Goal: Information Seeking & Learning: Learn about a topic

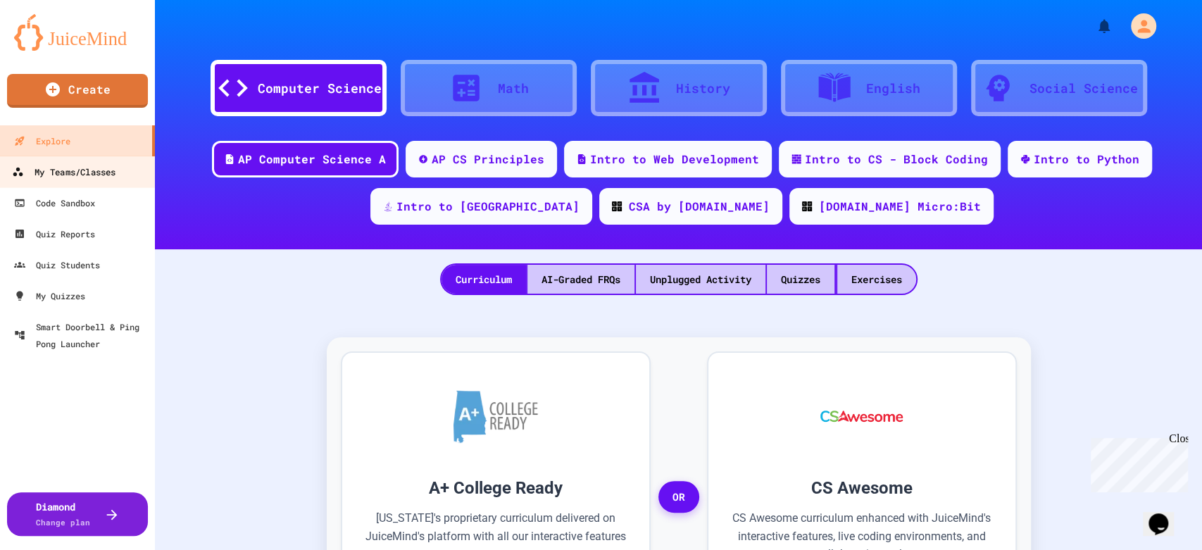
click at [93, 181] on link "My Teams/Classes" at bounding box center [78, 172] width 160 height 32
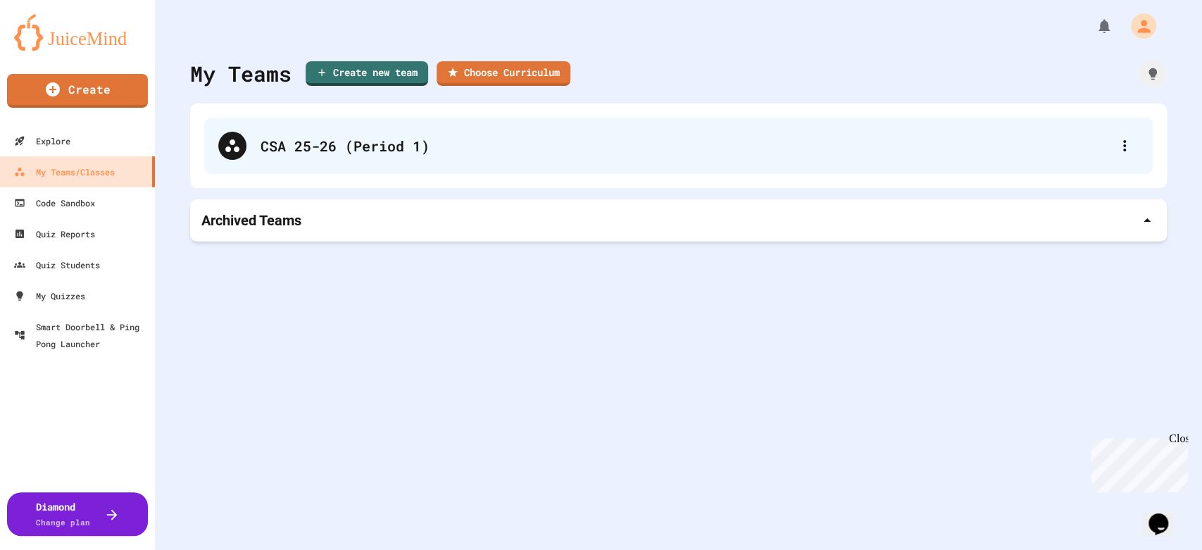
click at [366, 170] on div "CSA 25-26 (Period 1)" at bounding box center [678, 146] width 948 height 56
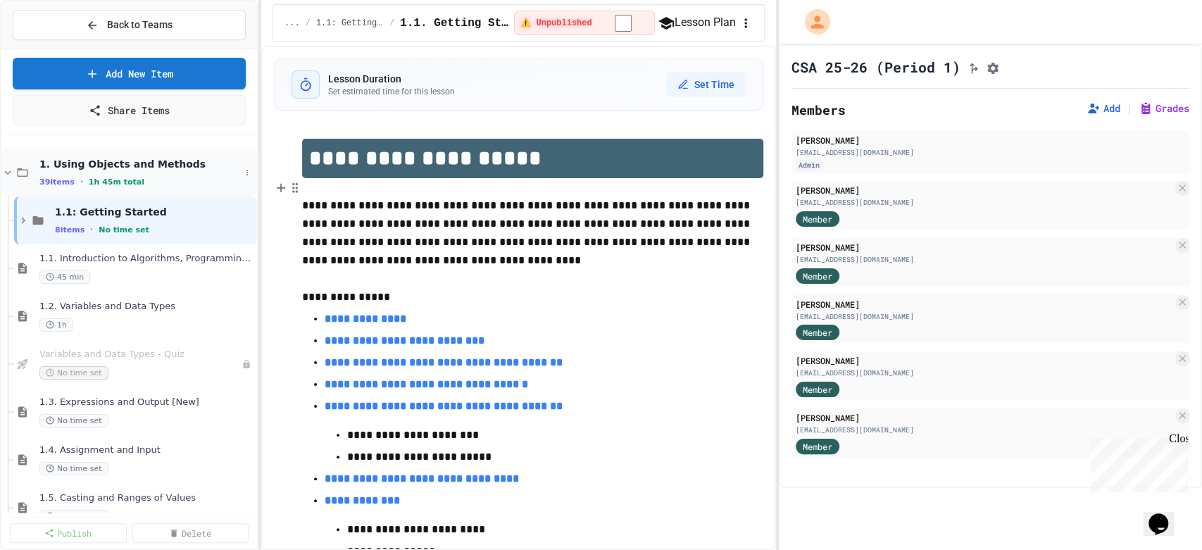
click at [10, 172] on icon at bounding box center [7, 172] width 13 height 13
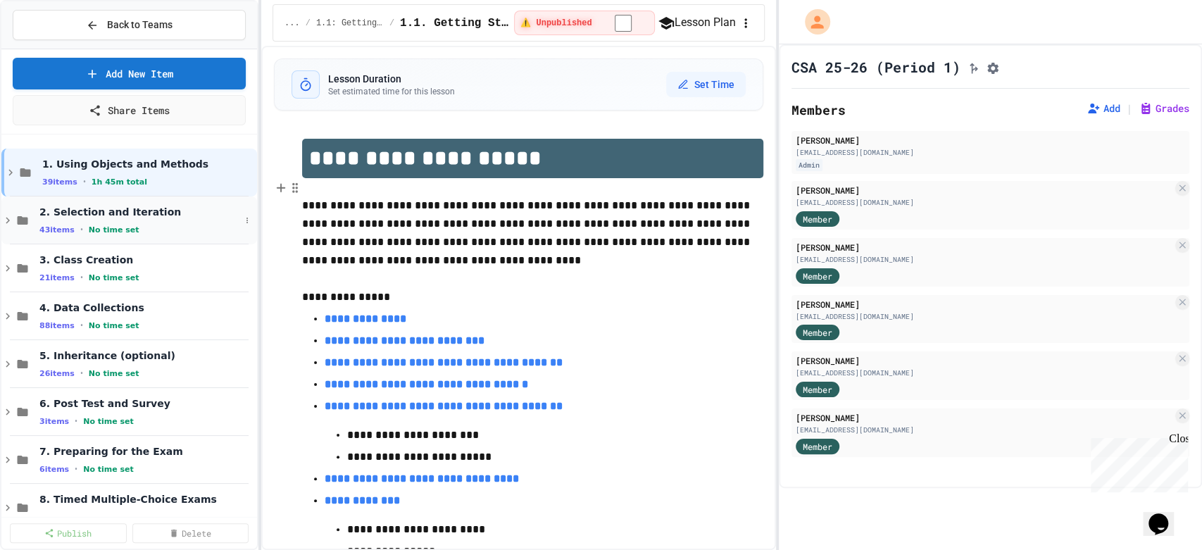
click at [6, 222] on icon at bounding box center [7, 220] width 13 height 13
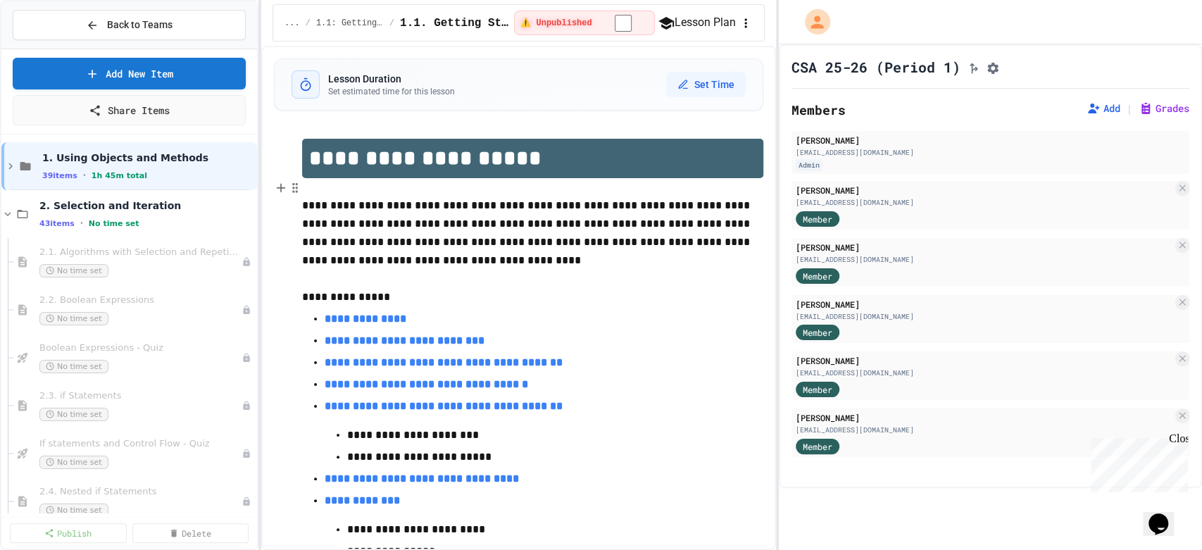
scroll to position [6, 0]
click at [7, 211] on icon at bounding box center [7, 214] width 13 height 13
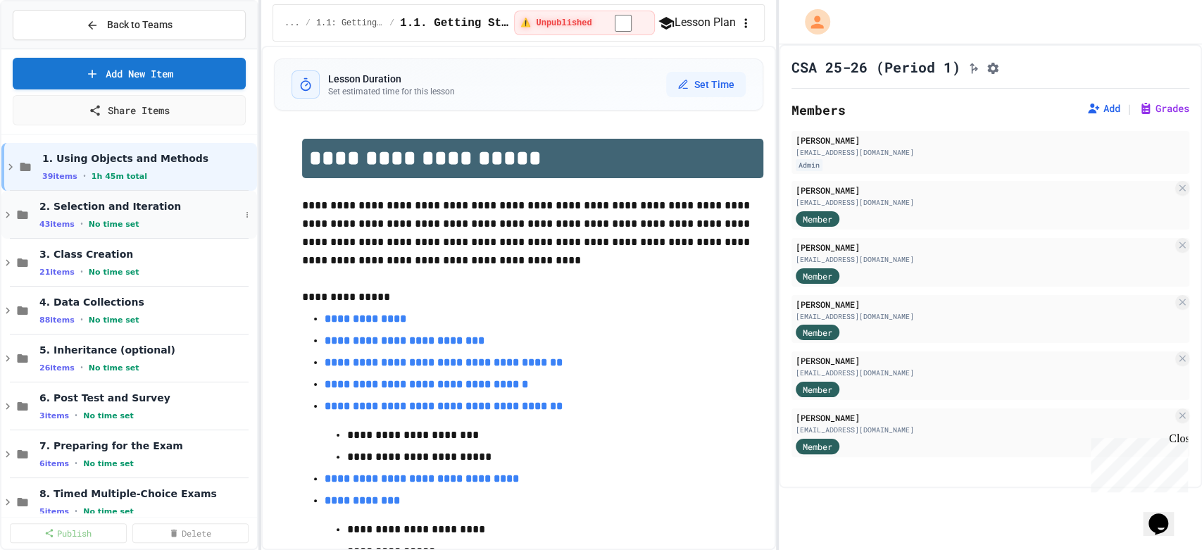
click at [8, 218] on icon at bounding box center [7, 214] width 13 height 13
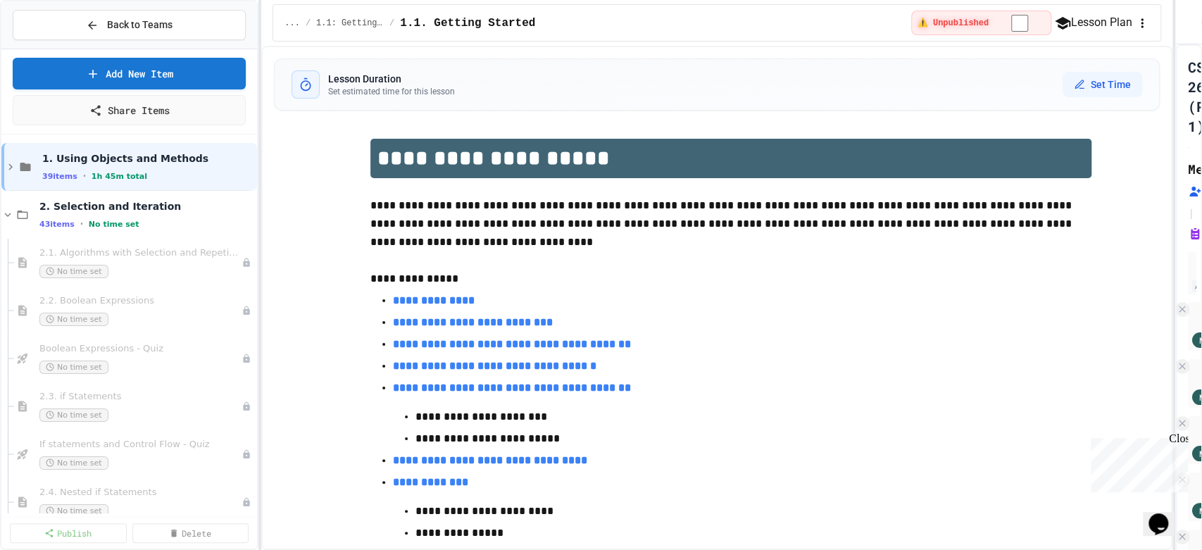
click at [1200, 240] on div "**********" at bounding box center [601, 275] width 1202 height 550
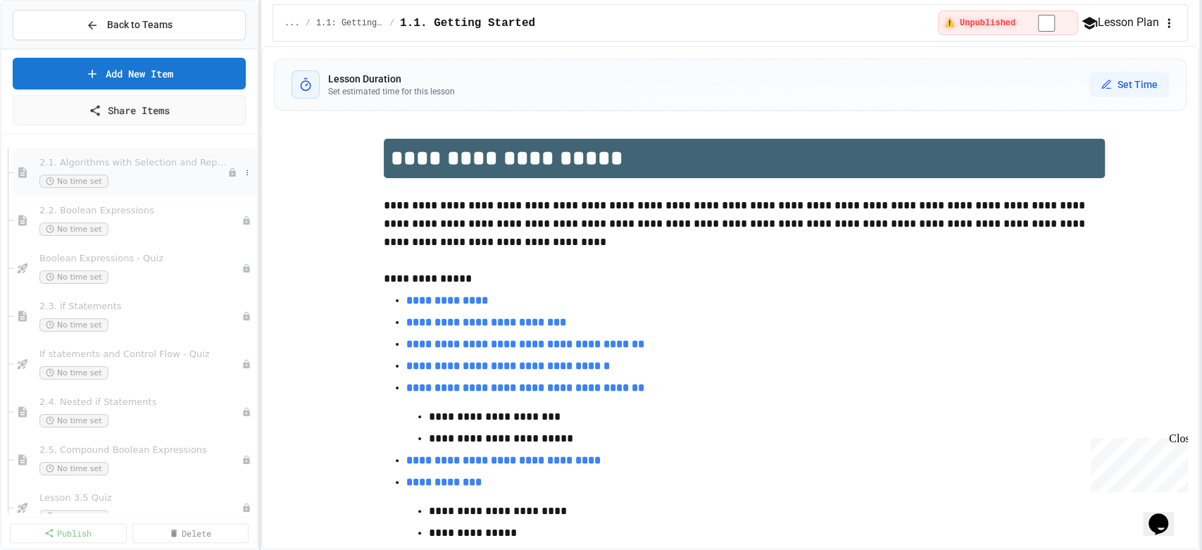
scroll to position [0, 0]
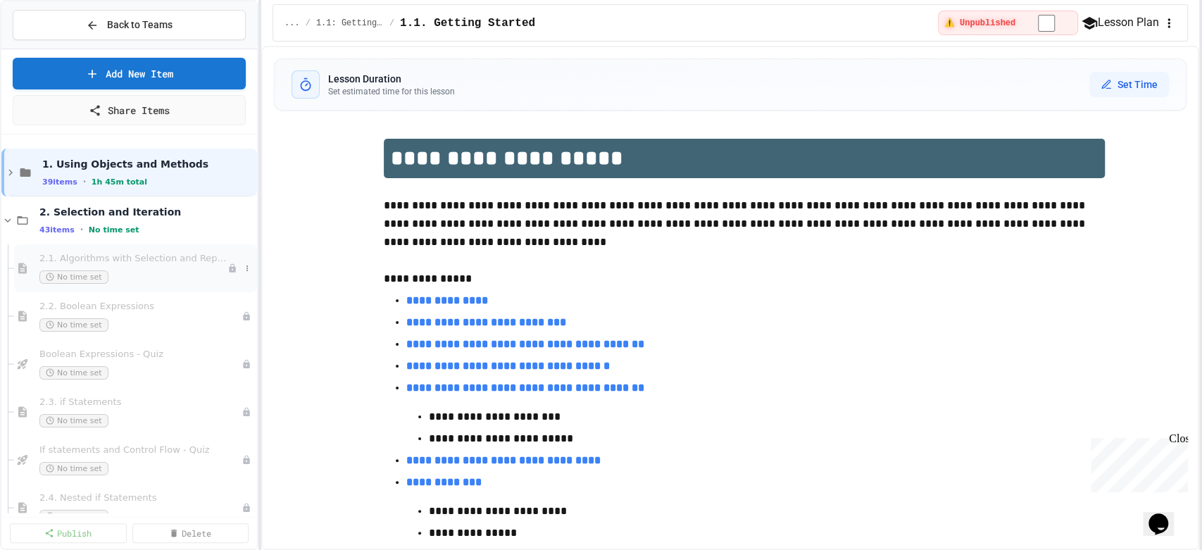
click at [85, 259] on span "2.1. Algorithms with Selection and Repetition" at bounding box center [133, 259] width 188 height 12
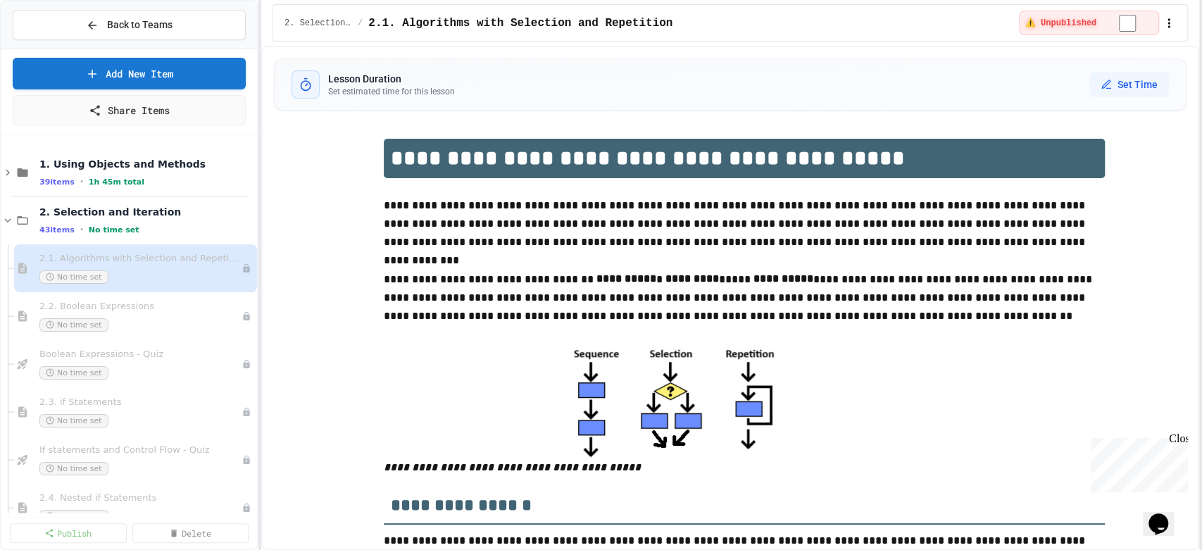
click at [1164, 21] on icon "button" at bounding box center [1169, 23] width 14 height 14
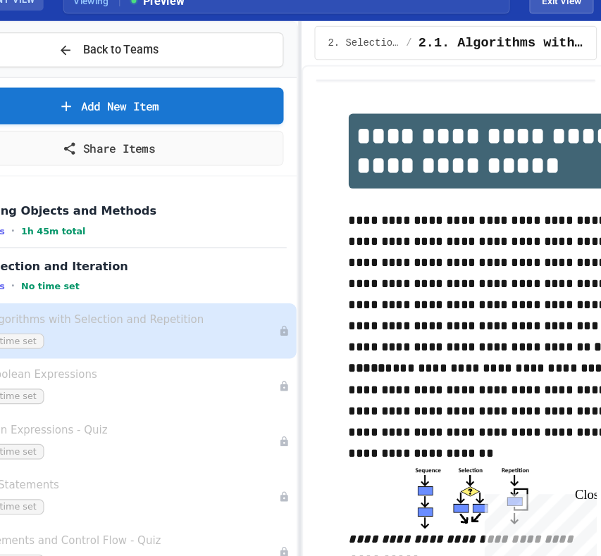
click at [389, 326] on div "**********" at bounding box center [300, 295] width 601 height 522
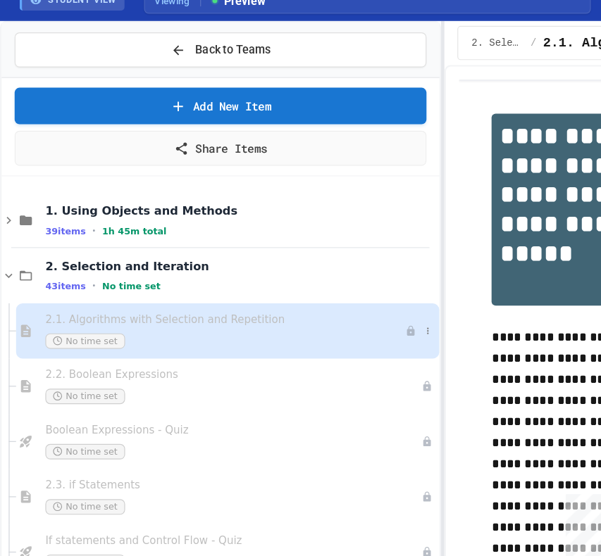
click at [136, 292] on span "2.1. Algorithms with Selection and Repetition" at bounding box center [194, 293] width 311 height 12
click at [124, 340] on span "2.2. Boolean Expressions" at bounding box center [194, 341] width 311 height 12
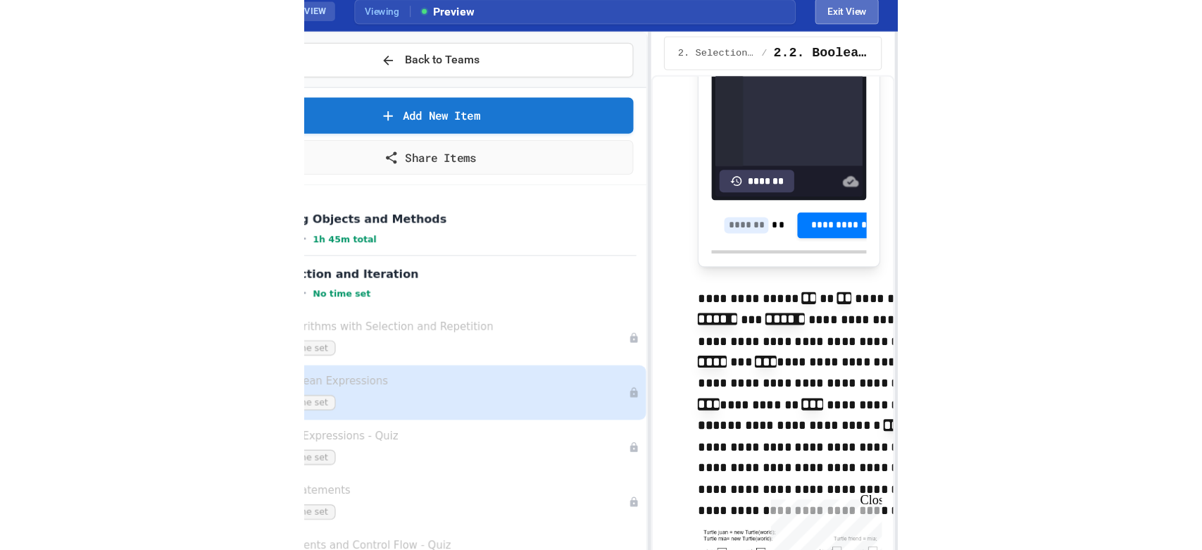
scroll to position [1011, 0]
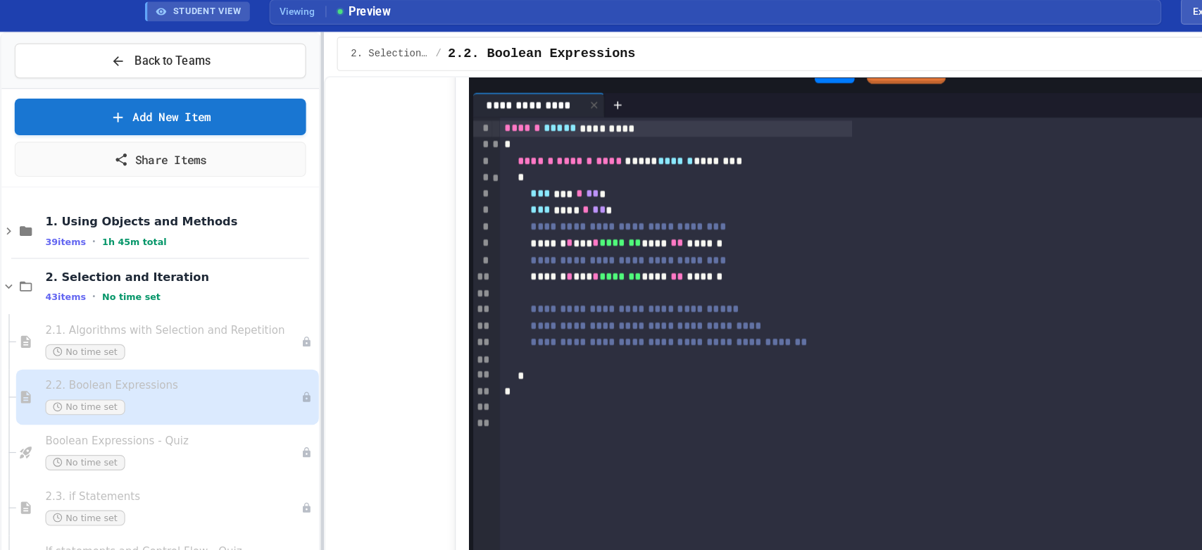
click at [265, 230] on div "**********" at bounding box center [601, 291] width 1202 height 515
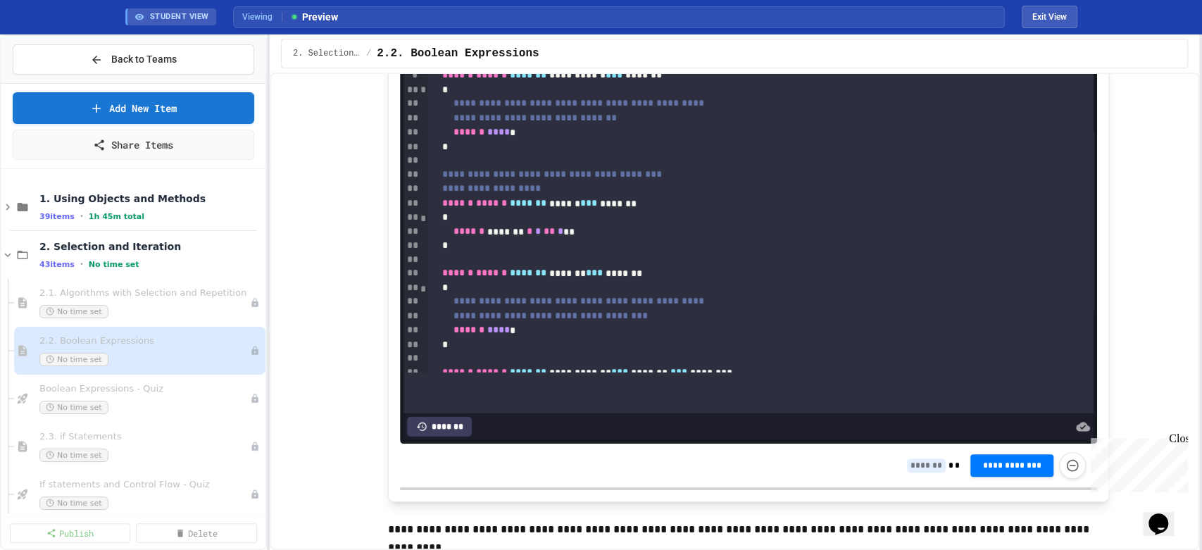
scroll to position [5933, 0]
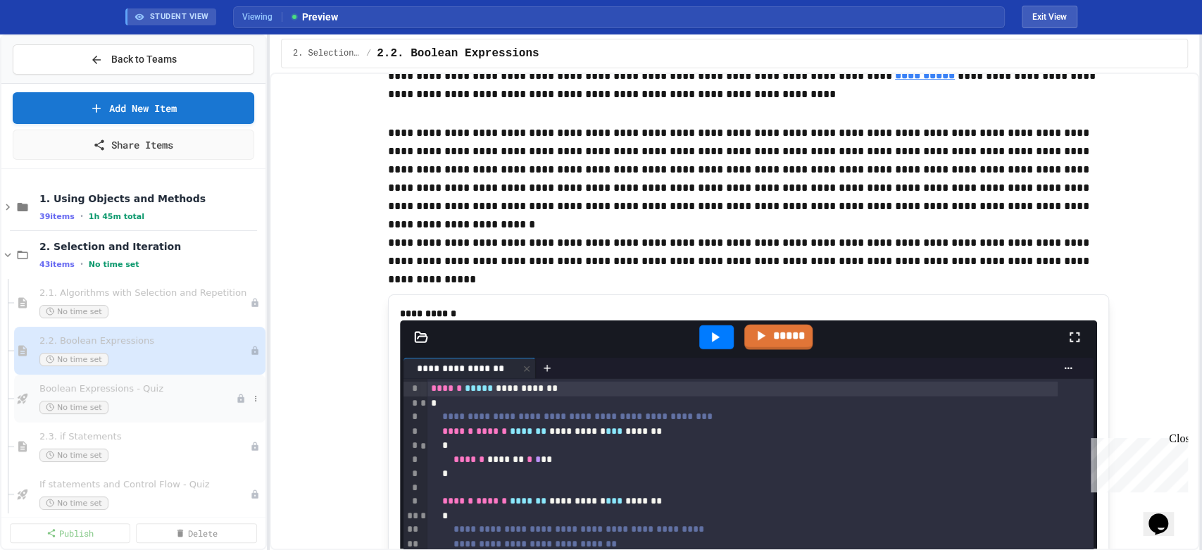
click at [142, 385] on span "Boolean Expressions - Quiz" at bounding box center [137, 389] width 196 height 12
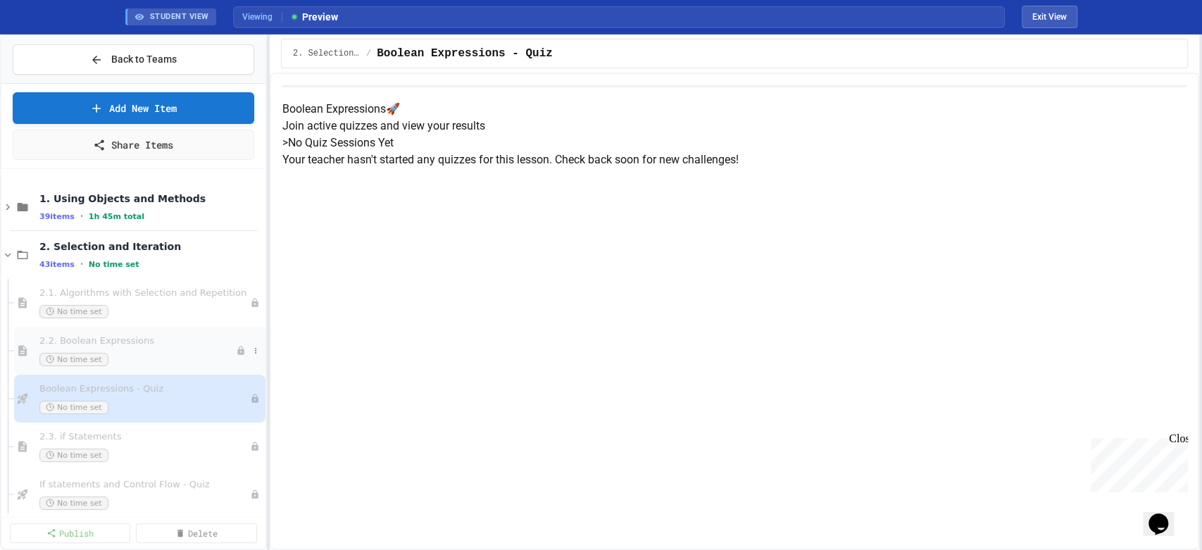
click at [129, 339] on span "2.2. Boolean Expressions" at bounding box center [137, 341] width 196 height 12
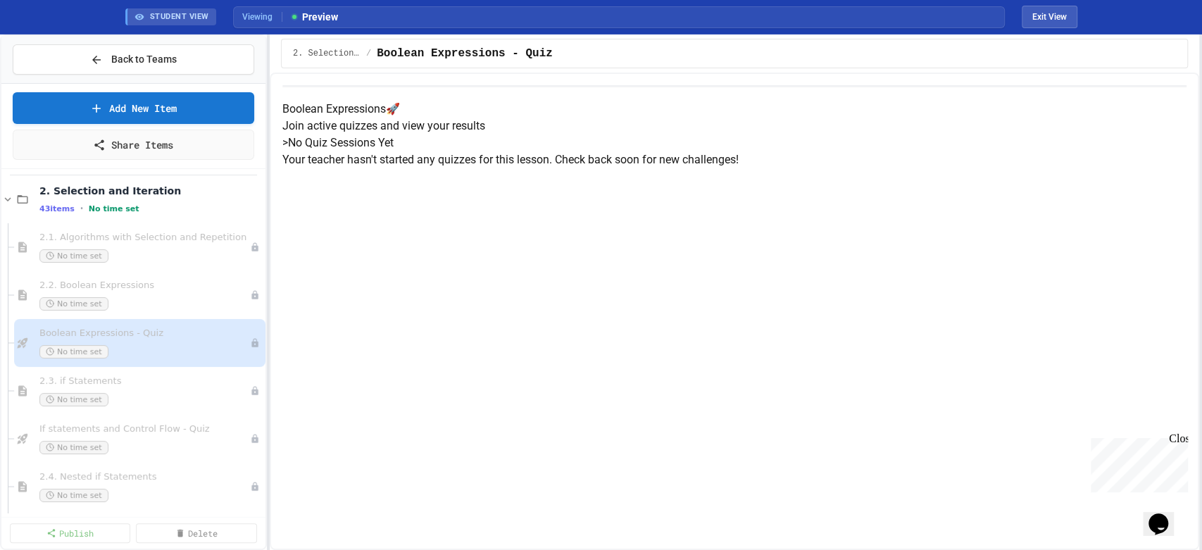
scroll to position [56, 0]
click at [97, 381] on span "2.3. if Statements" at bounding box center [137, 381] width 196 height 12
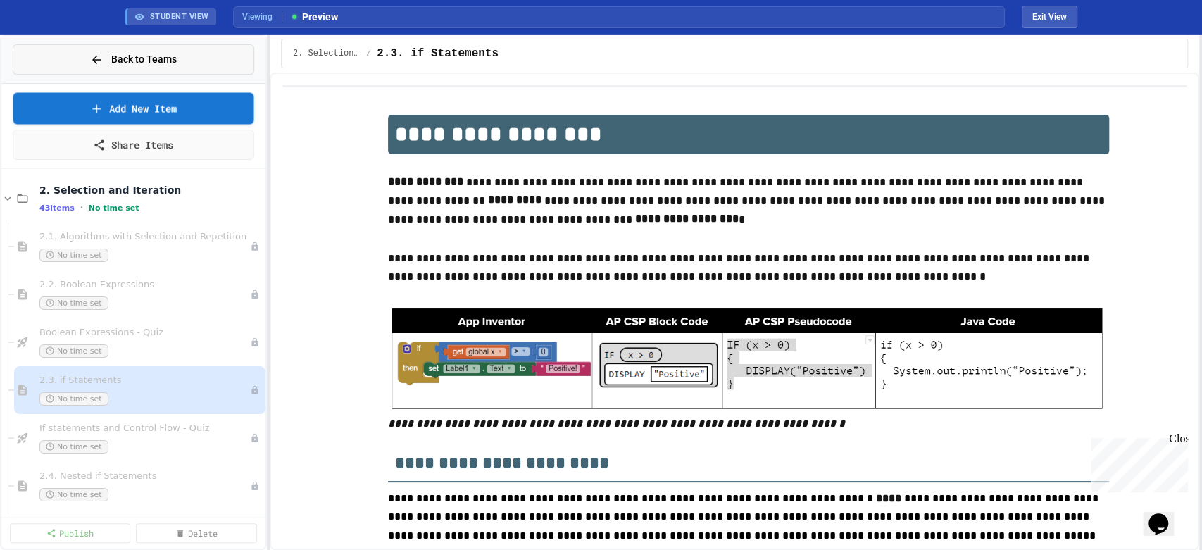
click at [124, 63] on span "Back to Teams" at bounding box center [143, 59] width 65 height 15
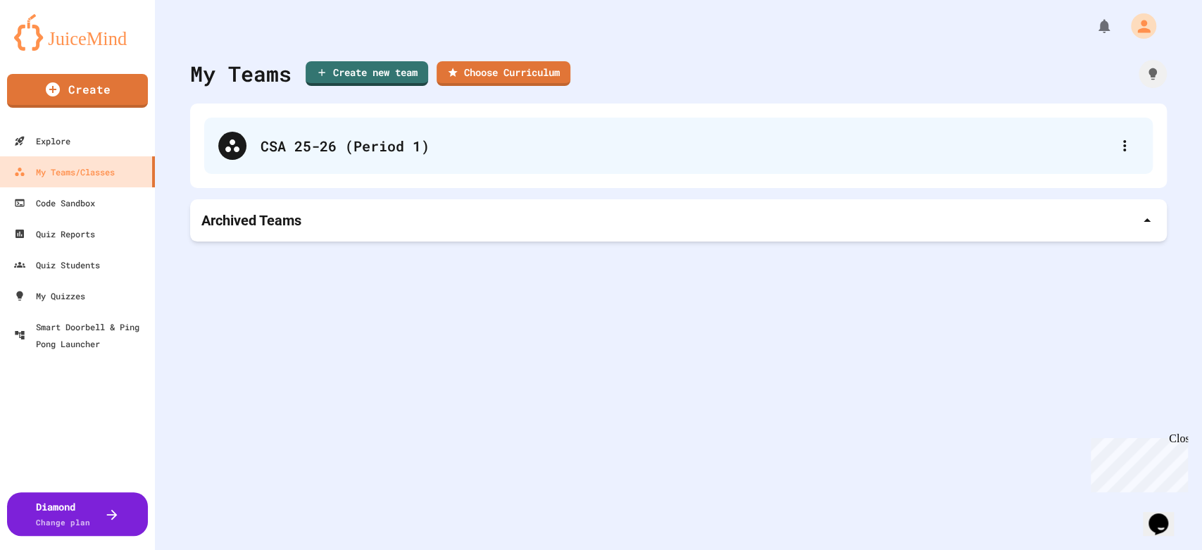
click at [276, 139] on div "CSA 25-26 (Period 1)" at bounding box center [686, 145] width 850 height 21
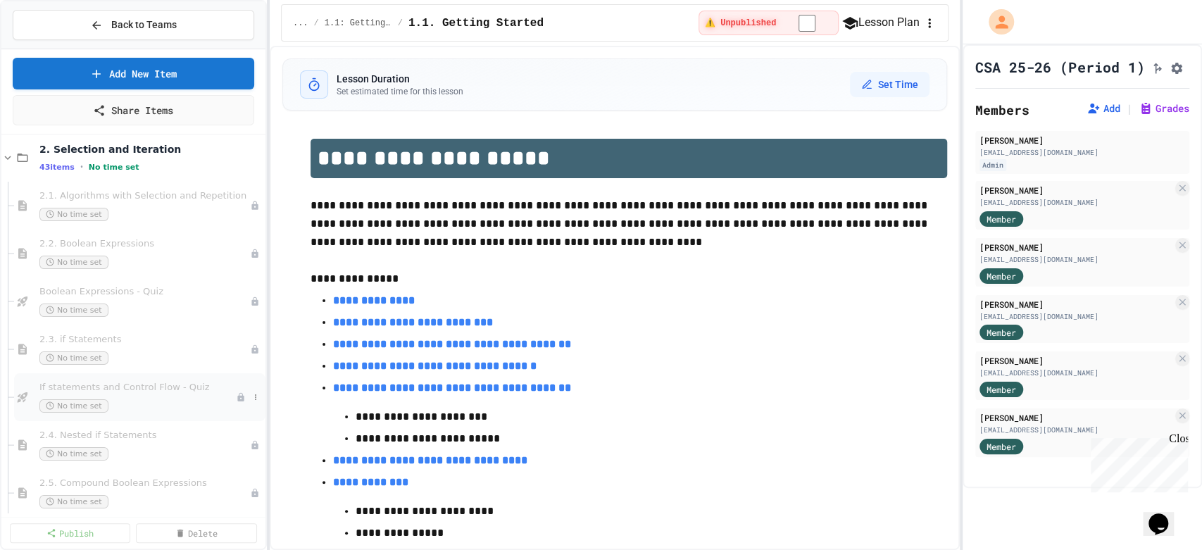
scroll to position [60, 0]
click at [99, 341] on span "2.3. if Statements" at bounding box center [137, 343] width 196 height 12
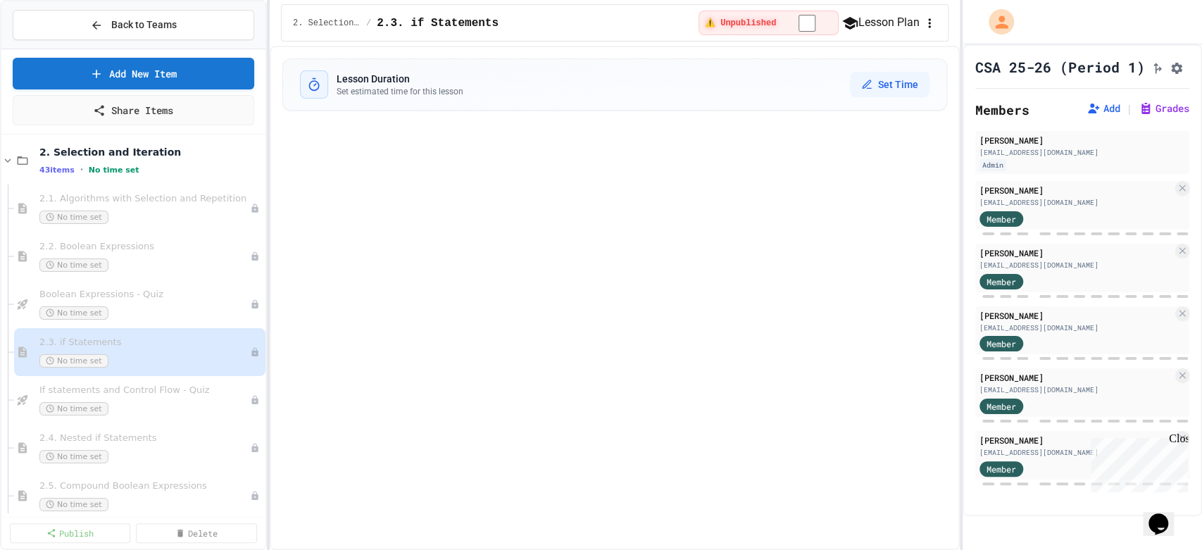
select select "***"
